Goal: Task Accomplishment & Management: Complete application form

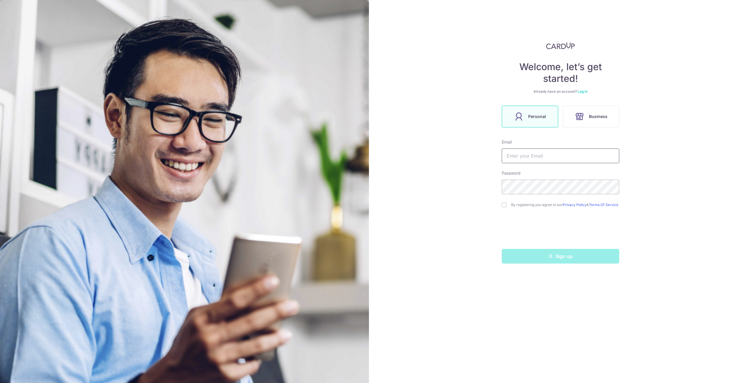
click at [561, 157] on input "text" at bounding box center [561, 156] width 118 height 15
type input "[EMAIL_ADDRESS][DOMAIN_NAME]"
click at [504, 206] on input "checkbox" at bounding box center [504, 205] width 5 height 5
checkbox input "true"
click at [528, 259] on button "Sign up" at bounding box center [561, 256] width 118 height 15
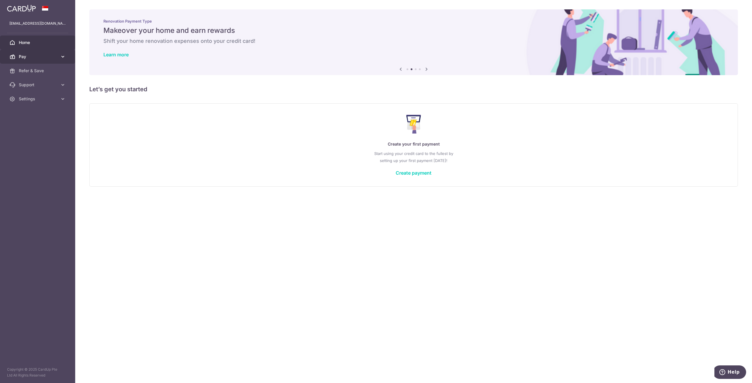
click at [28, 57] on span "Pay" at bounding box center [38, 57] width 39 height 6
click at [36, 72] on span "Payments" at bounding box center [38, 71] width 39 height 6
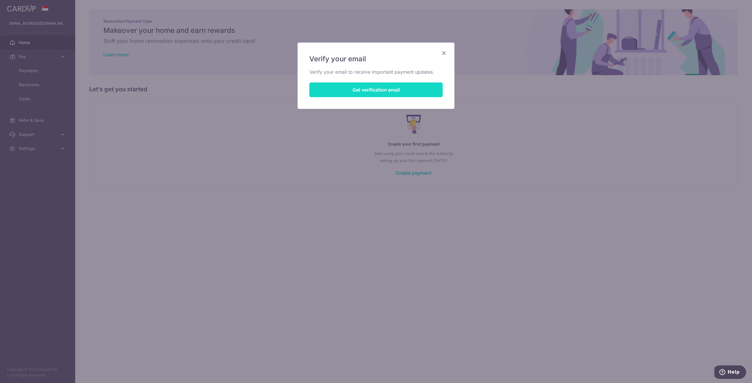
click at [368, 90] on button "Get verification email" at bounding box center [375, 90] width 133 height 15
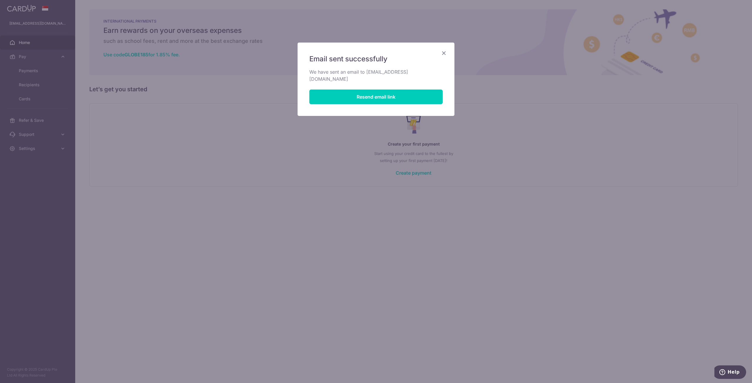
click at [442, 51] on icon "Close" at bounding box center [443, 52] width 7 height 7
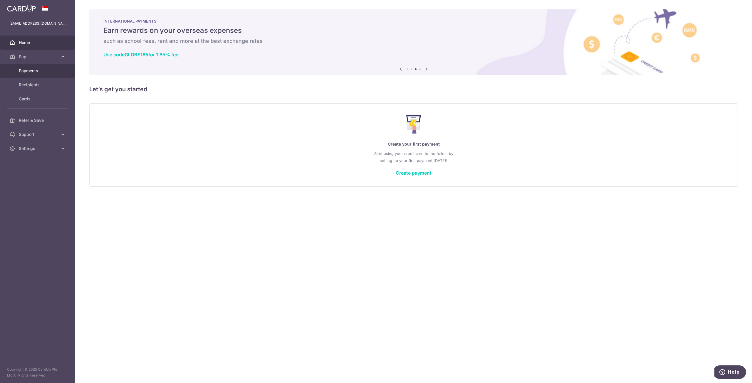
click at [31, 69] on span "Payments" at bounding box center [38, 71] width 39 height 6
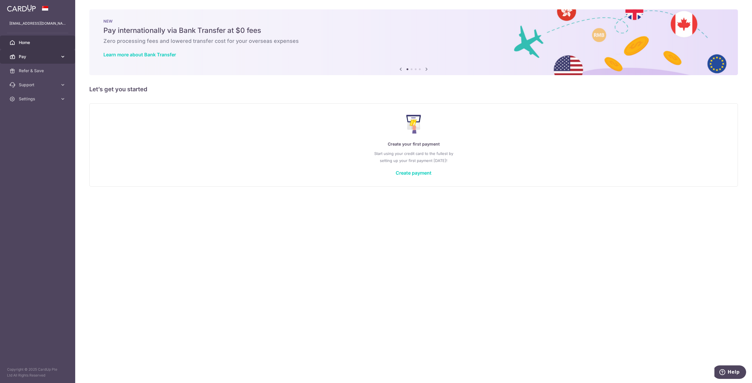
click at [25, 56] on span "Pay" at bounding box center [38, 57] width 39 height 6
click at [36, 68] on span "Payments" at bounding box center [38, 71] width 39 height 6
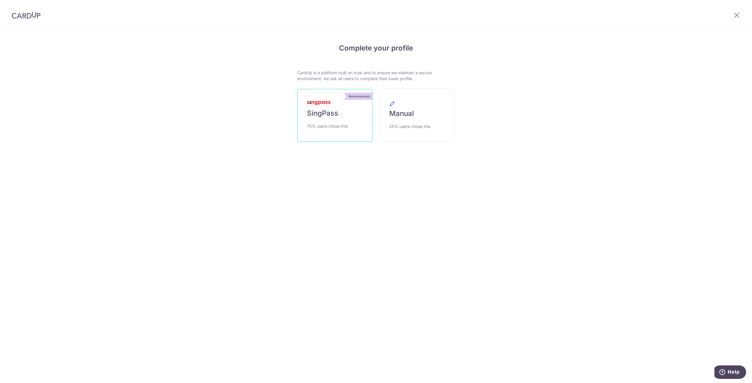
click at [355, 114] on link "Recommended SingPass 75% users chose this" at bounding box center [334, 115] width 75 height 53
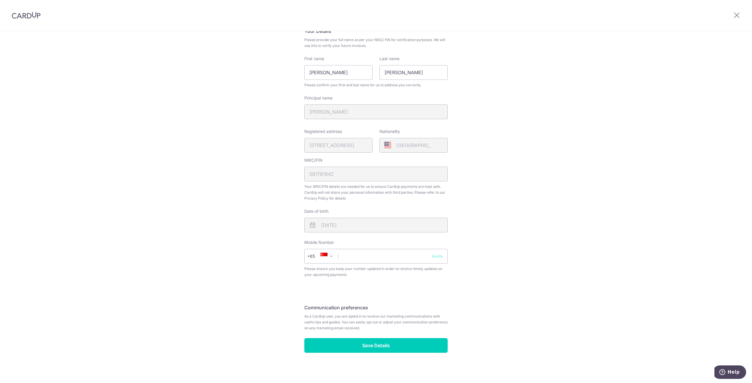
scroll to position [52, 0]
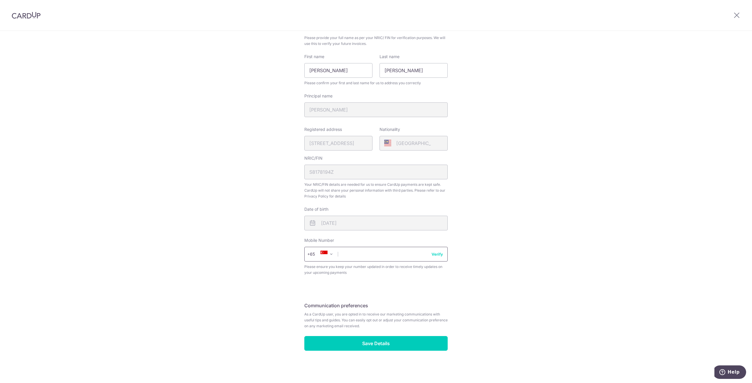
click at [384, 256] on input "text" at bounding box center [375, 254] width 143 height 15
click at [523, 258] on div "Review your details Your Details Please provide your full name as per your NRIC…" at bounding box center [376, 181] width 752 height 404
click at [440, 255] on button "Verify" at bounding box center [437, 254] width 11 height 6
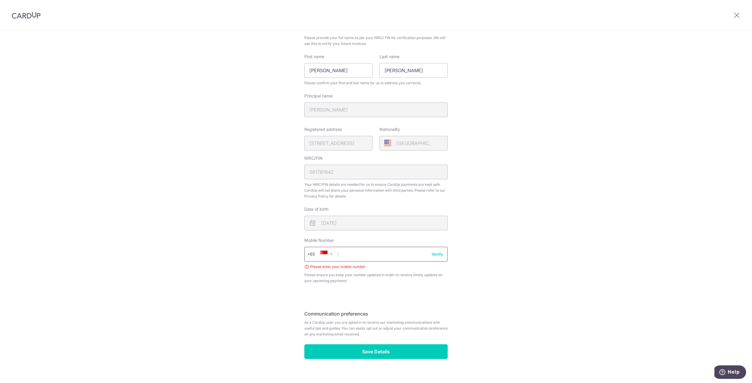
click at [375, 253] on input "text" at bounding box center [375, 254] width 143 height 15
click at [437, 252] on button "Verify" at bounding box center [437, 254] width 11 height 6
click at [395, 253] on input "text" at bounding box center [375, 254] width 143 height 15
type input "90670459"
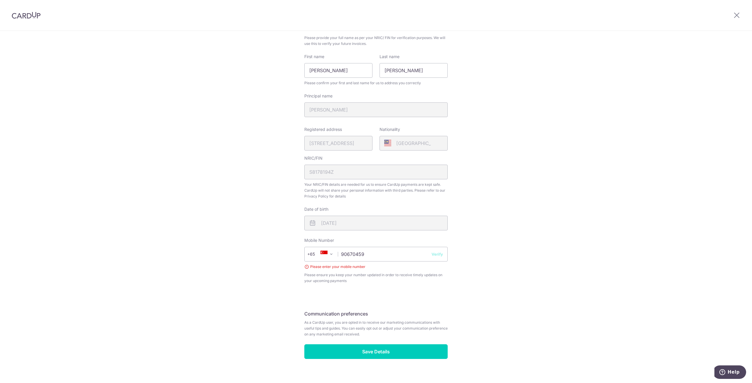
click at [433, 255] on button "Verify" at bounding box center [437, 254] width 11 height 6
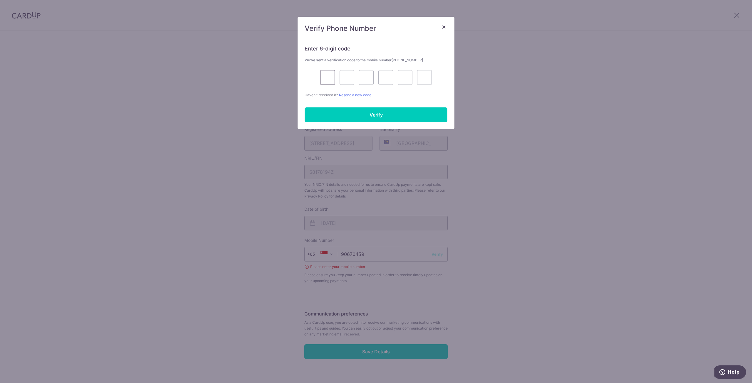
click at [327, 79] on input "text" at bounding box center [327, 77] width 15 height 15
type input "5"
type input "2"
type input "1"
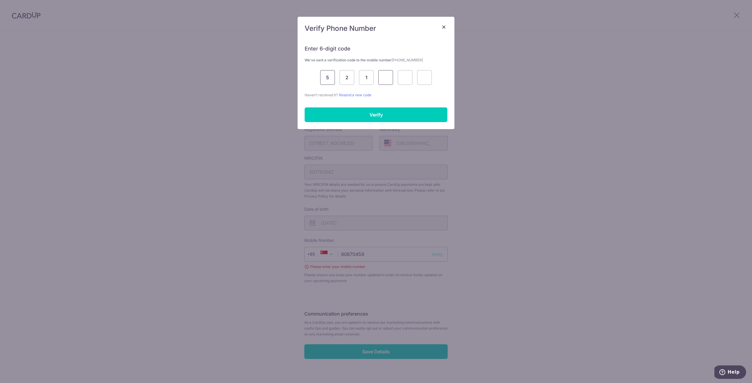
type input "4"
type input "9"
type input "0"
click at [377, 116] on input "Verify" at bounding box center [376, 115] width 143 height 15
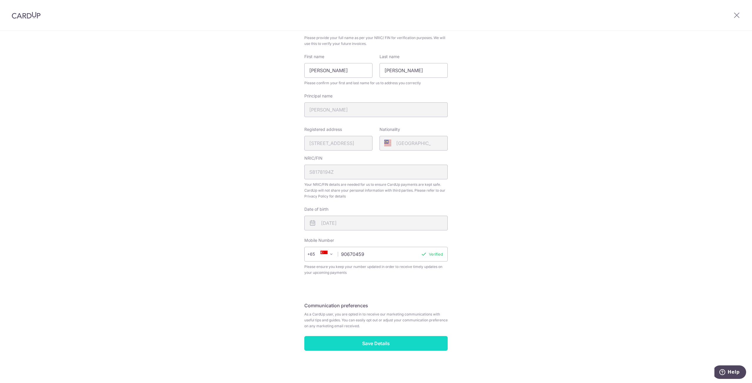
click at [391, 340] on input "Save Details" at bounding box center [375, 343] width 143 height 15
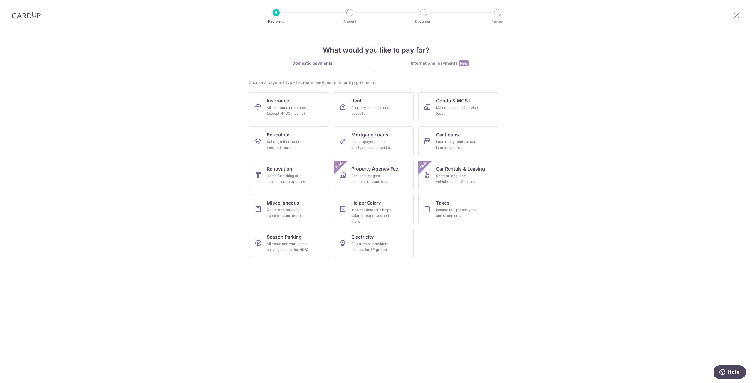
drag, startPoint x: 568, startPoint y: 338, endPoint x: 593, endPoint y: 345, distance: 26.4
click at [568, 338] on section "What would you like to pay for? Domestic payments International payments New Ch…" at bounding box center [376, 207] width 752 height 353
click at [509, 257] on section "What would you like to pay for? Domestic payments International payments New Ch…" at bounding box center [376, 207] width 752 height 353
click at [369, 142] on div "Loan repayments to mortgage loan providers" at bounding box center [372, 145] width 42 height 12
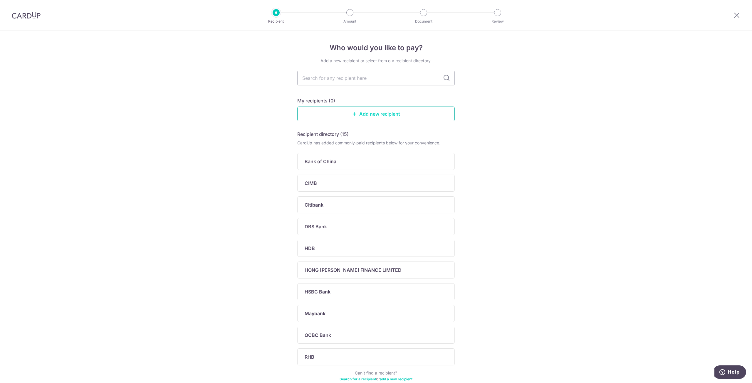
click at [383, 113] on link "Add new recipient" at bounding box center [375, 114] width 157 height 15
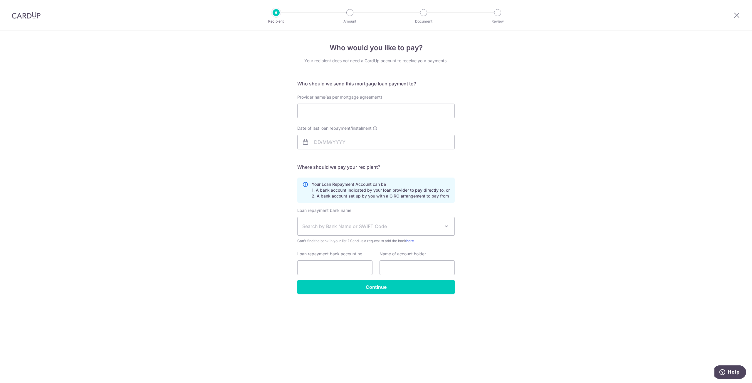
click at [743, 12] on div at bounding box center [736, 15] width 31 height 31
click at [738, 16] on icon at bounding box center [736, 14] width 7 height 7
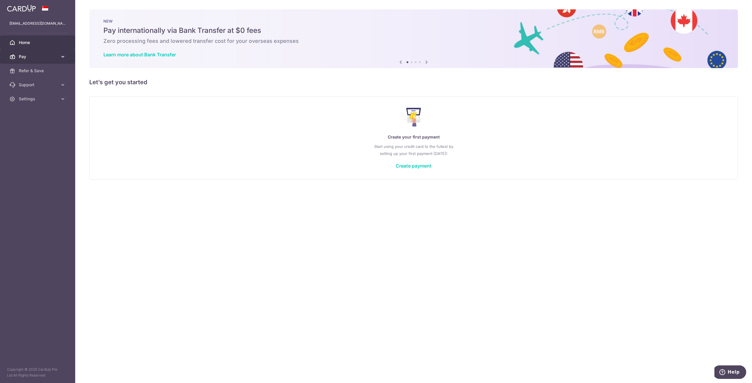
click at [51, 58] on span "Pay" at bounding box center [38, 57] width 39 height 6
click at [49, 68] on span "Payments" at bounding box center [38, 71] width 39 height 6
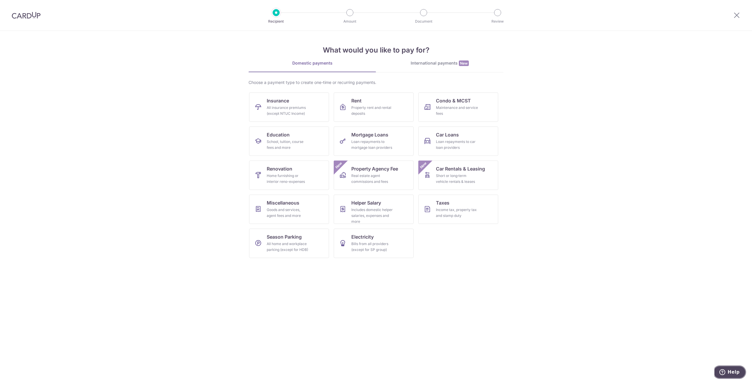
click at [729, 371] on span "Help" at bounding box center [734, 372] width 12 height 5
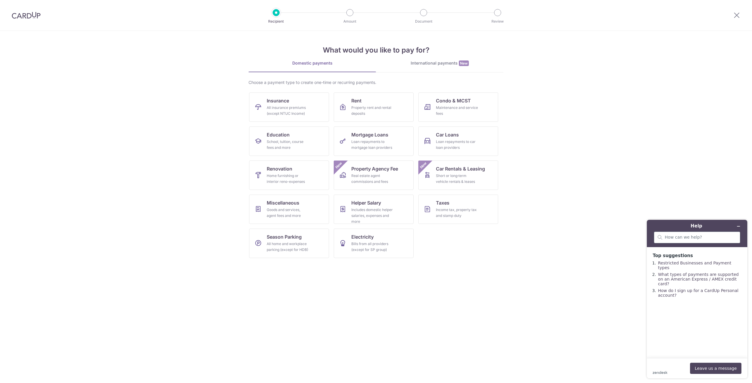
click at [694, 234] on div at bounding box center [697, 238] width 86 height 12
type input "how to pay mortgage"
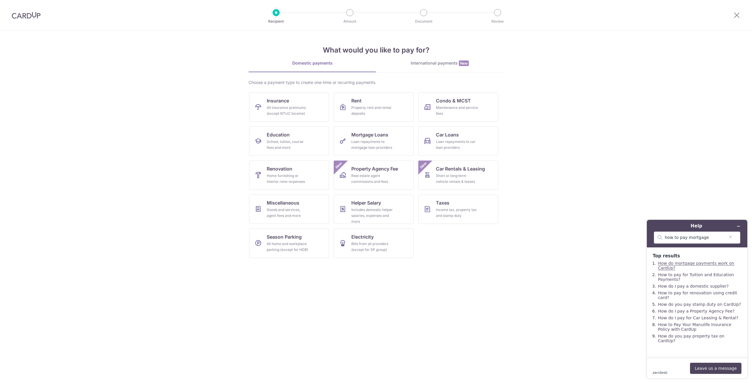
click at [674, 265] on link "How do mortgage payments work on CardUp?" at bounding box center [696, 265] width 76 height 9
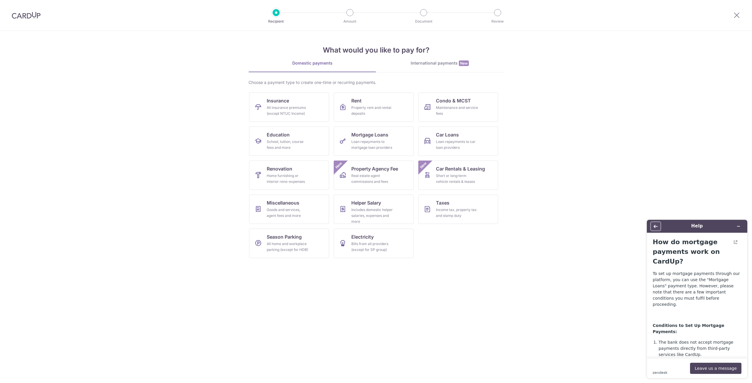
click at [658, 226] on button "Back" at bounding box center [655, 226] width 9 height 8
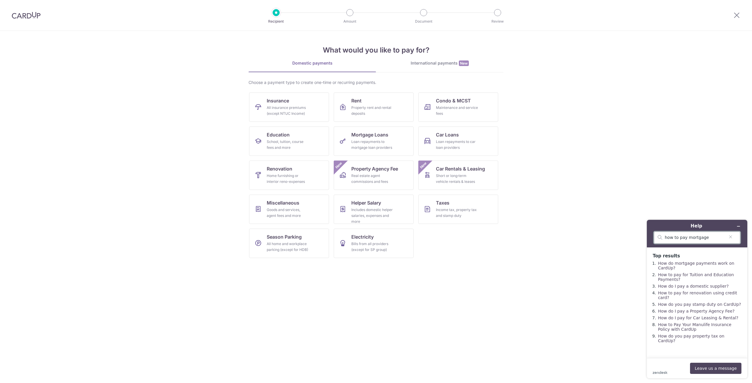
drag, startPoint x: 715, startPoint y: 236, endPoint x: 687, endPoint y: 236, distance: 28.2
click at [687, 236] on input "how to pay mortgage" at bounding box center [695, 237] width 60 height 5
type input "how to pay income tax"
click at [705, 284] on link "How do you pay property tax on CardUp?" at bounding box center [691, 288] width 66 height 9
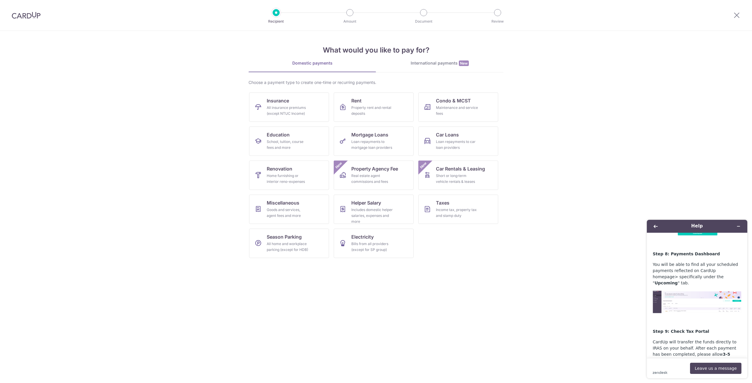
scroll to position [1701, 0]
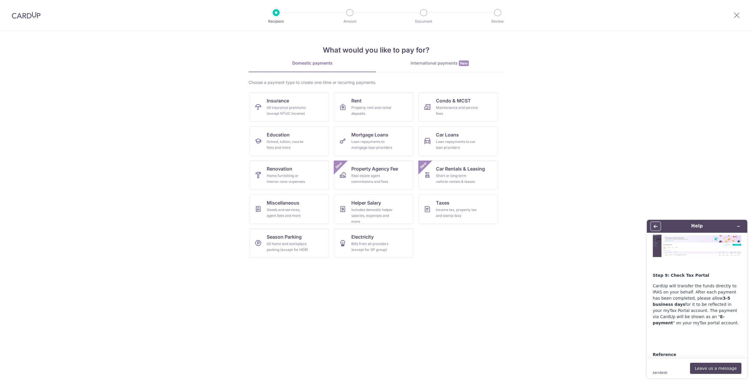
click at [654, 226] on icon "Back" at bounding box center [656, 226] width 4 height 4
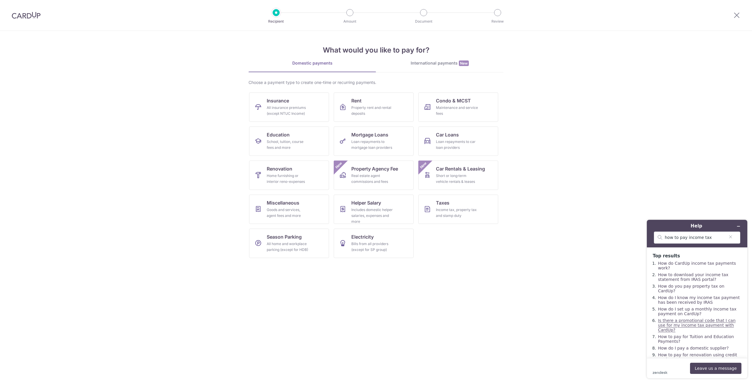
click at [722, 321] on link "Is there a promotional code that I can use for my income tax payment with CardU…" at bounding box center [697, 325] width 78 height 14
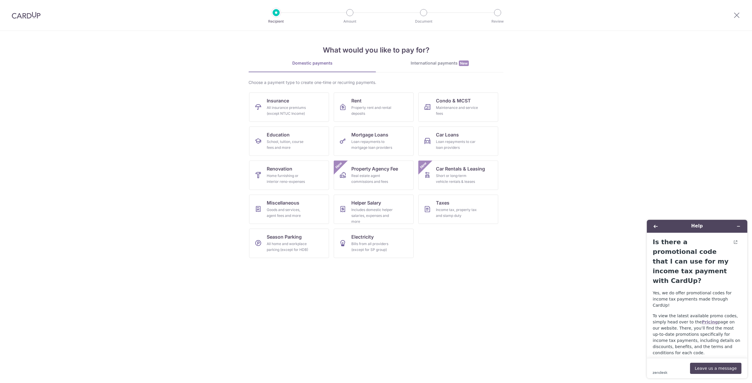
click at [702, 320] on strong "Pricing" at bounding box center [710, 322] width 16 height 5
click at [659, 229] on button "Back" at bounding box center [655, 226] width 9 height 8
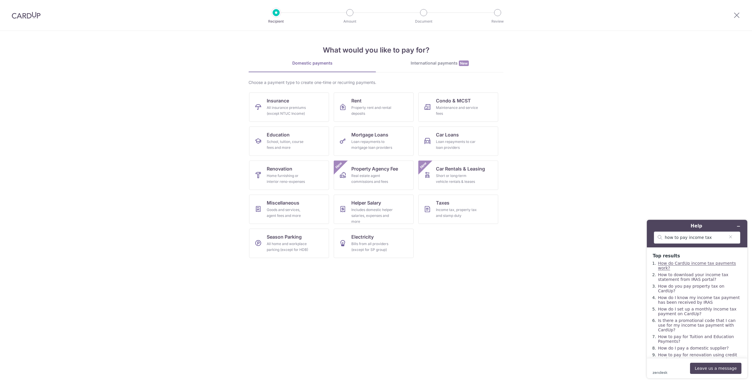
click at [690, 264] on link "How do CardUp income tax payments work?" at bounding box center [697, 265] width 78 height 9
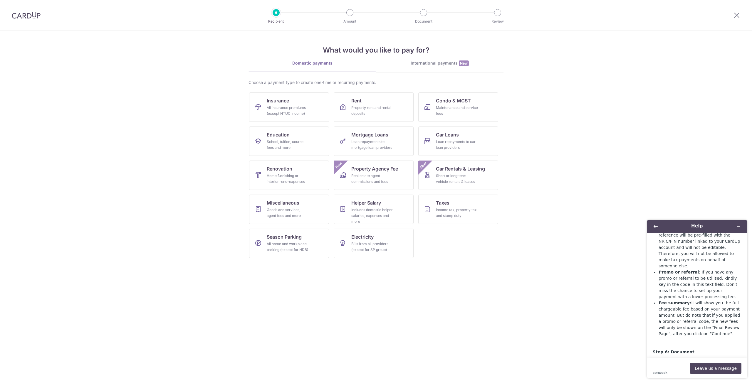
scroll to position [1674, 0]
click at [709, 375] on link "here" at bounding box center [713, 377] width 9 height 5
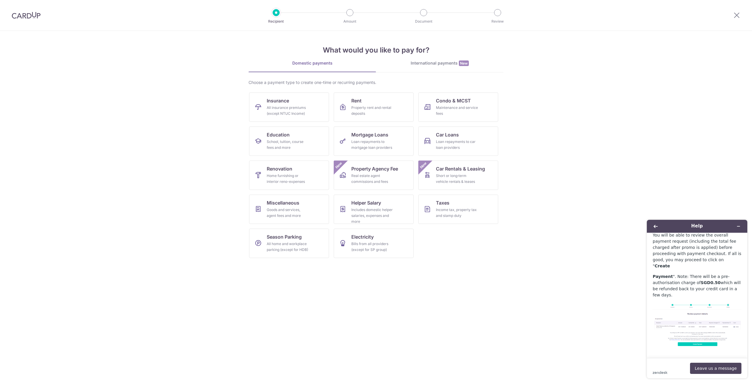
scroll to position [2086, 0]
